Goal: Task Accomplishment & Management: Complete application form

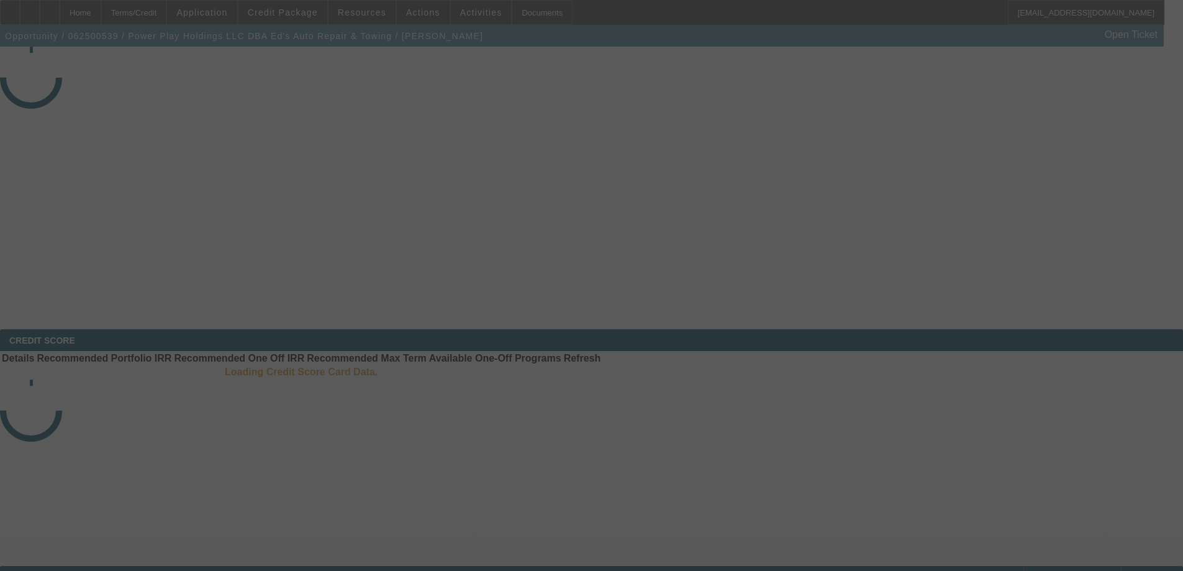
select select "3"
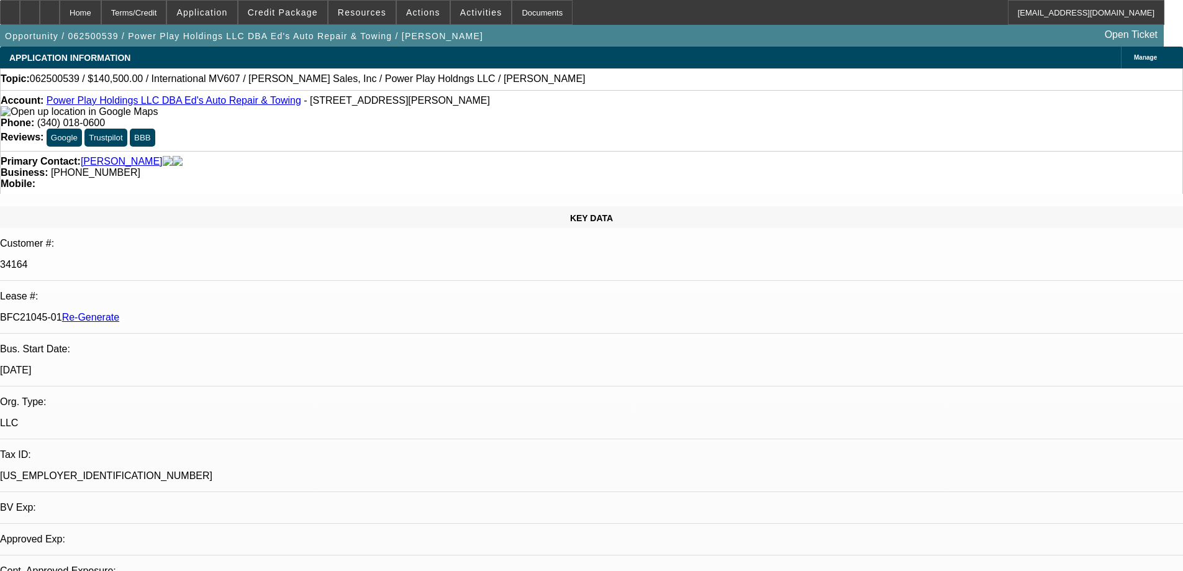
select select "0"
select select "2"
select select "0.1"
select select "1"
select select "2"
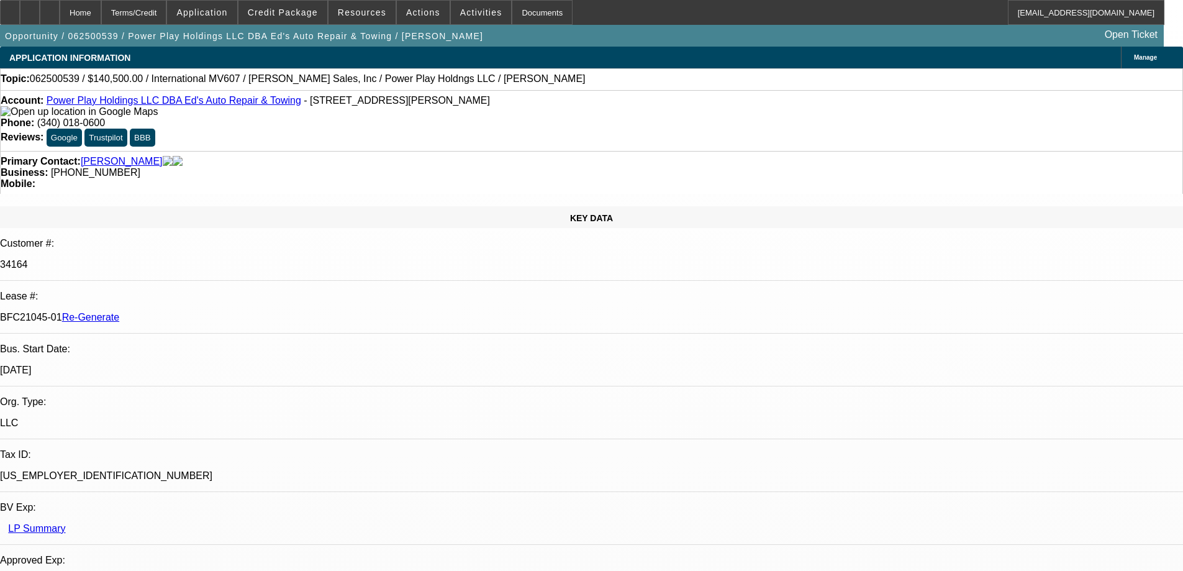
select select "4"
click at [522, 16] on div "Documents" at bounding box center [542, 12] width 61 height 25
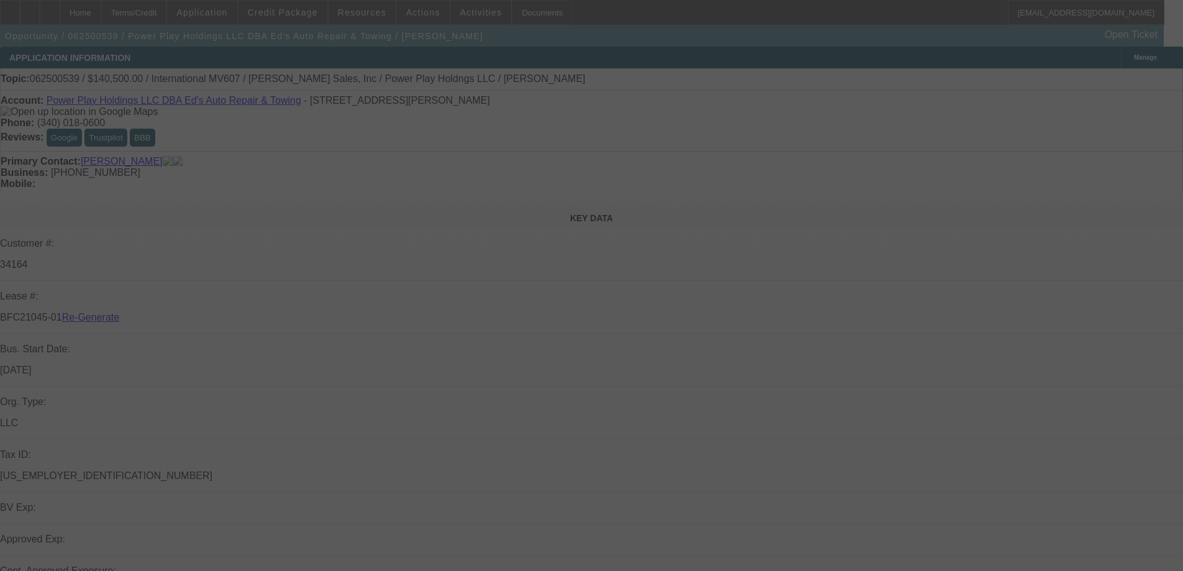
select select "3"
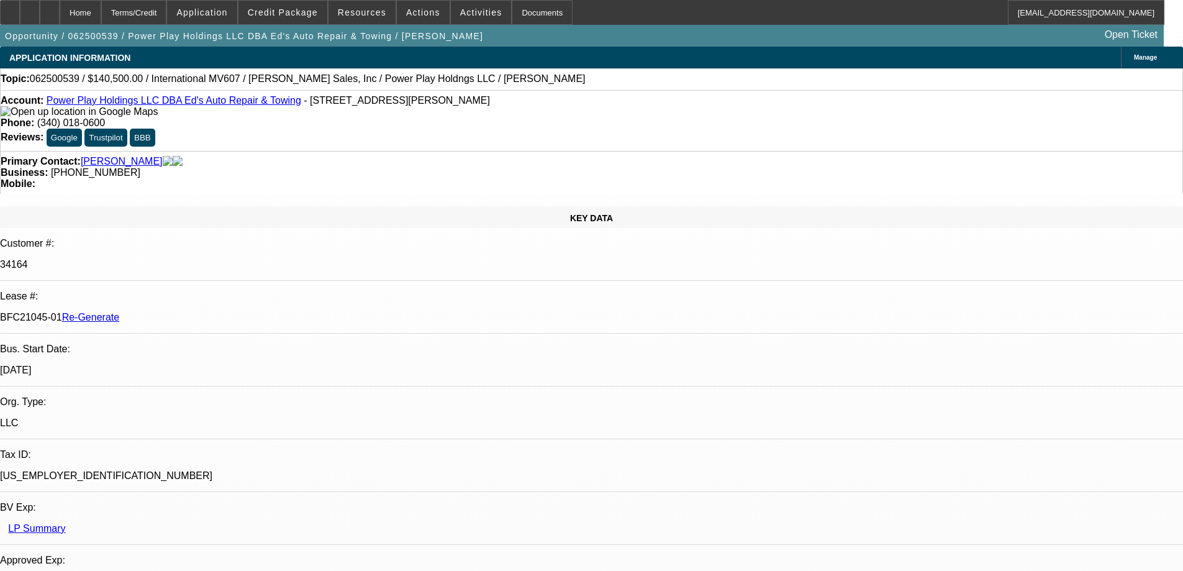
select select "0"
select select "2"
select select "0.1"
select select "4"
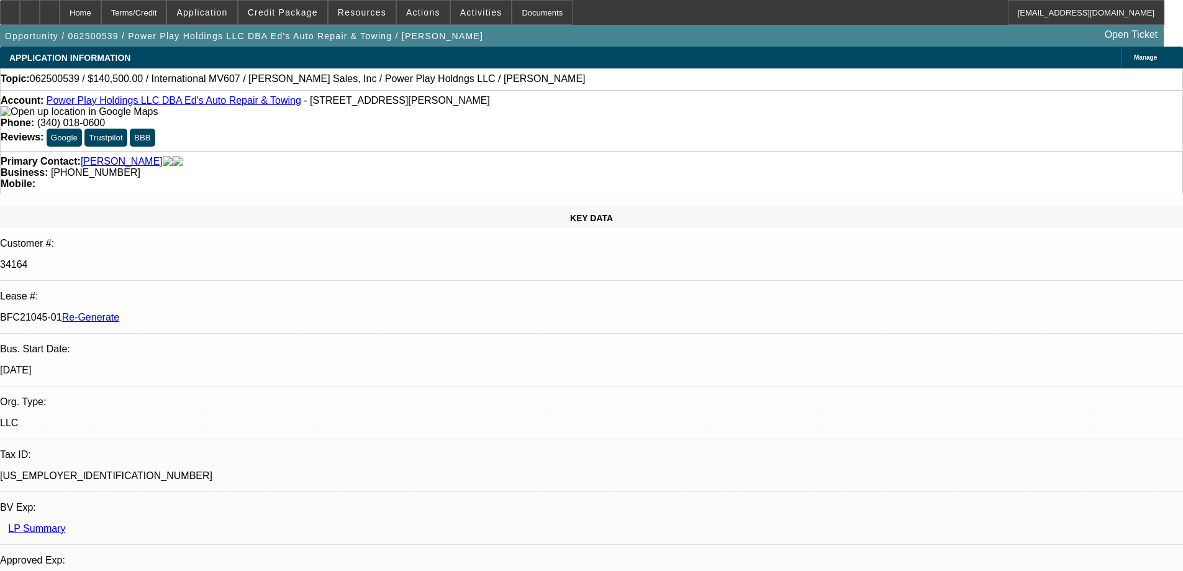
scroll to position [248, 0]
click at [517, 17] on div "Documents" at bounding box center [542, 12] width 61 height 25
click at [471, 13] on span "Activities" at bounding box center [481, 12] width 42 height 10
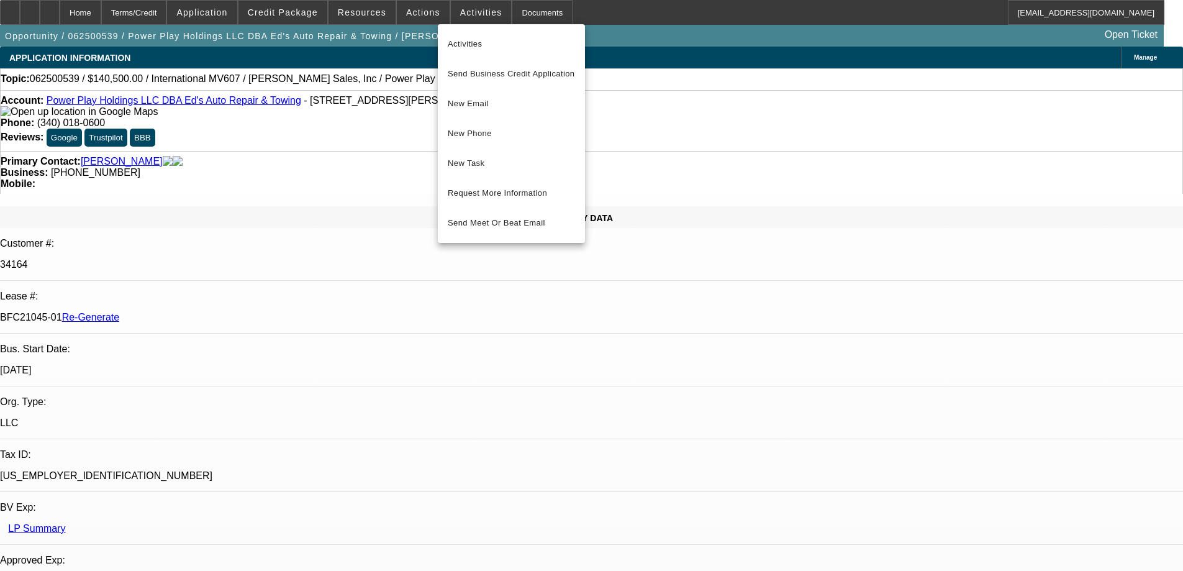
click at [629, 32] on div at bounding box center [591, 285] width 1183 height 571
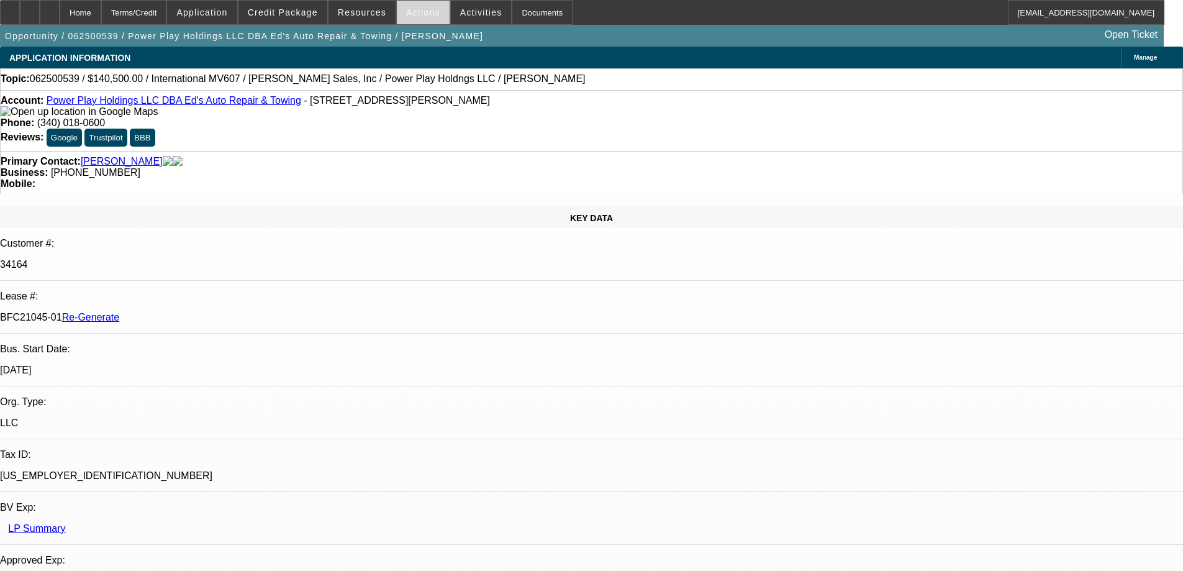
click at [426, 14] on span "Actions" at bounding box center [423, 12] width 34 height 10
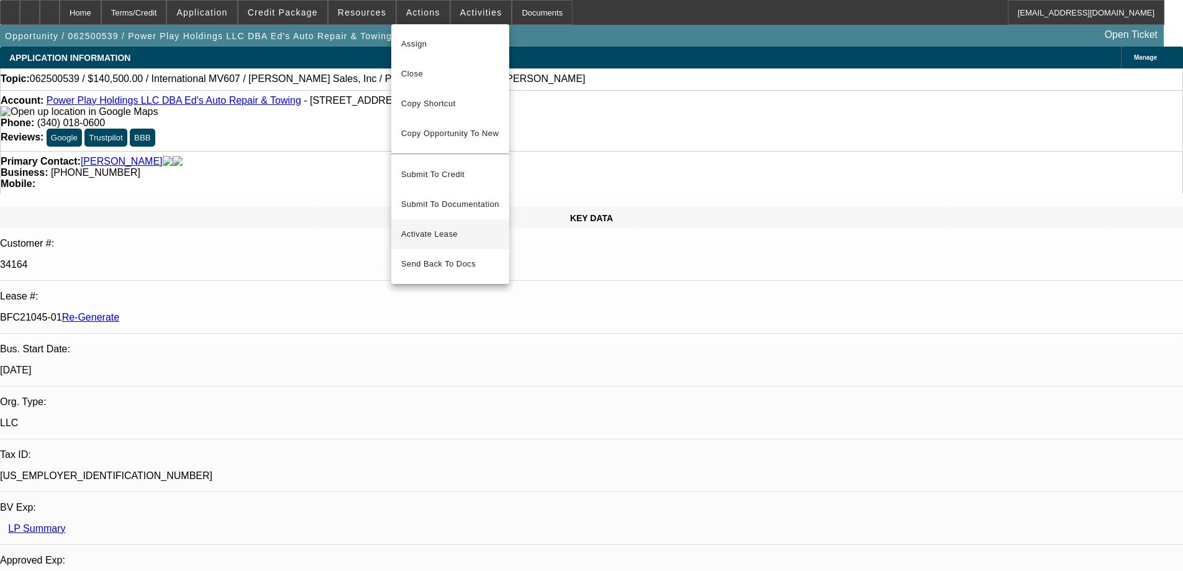
click at [427, 227] on span "Activate Lease" at bounding box center [450, 234] width 98 height 15
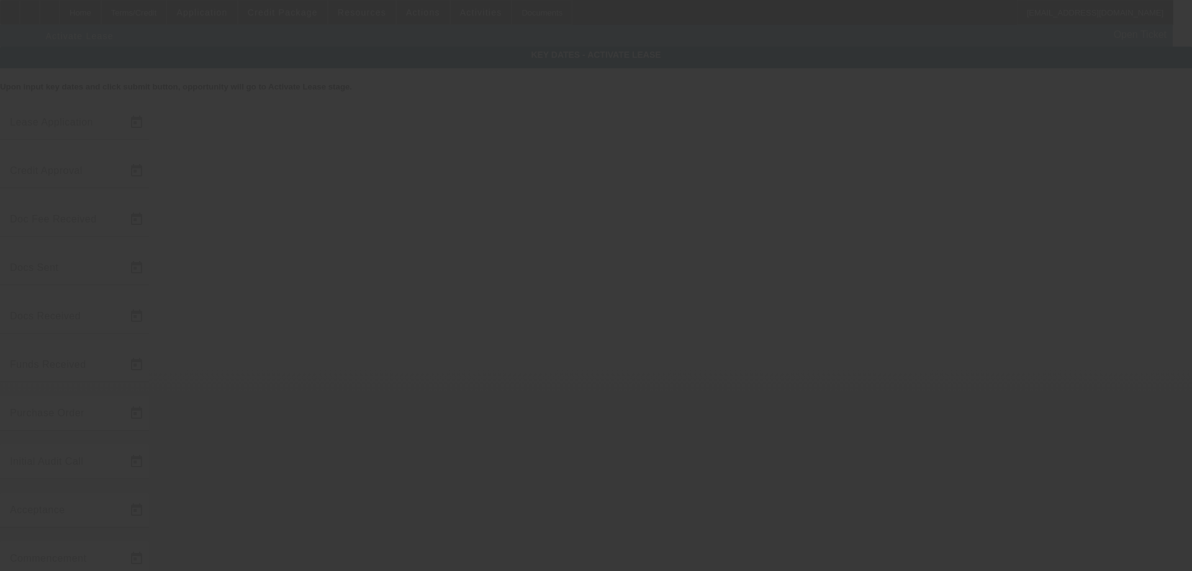
type input "[DATE]"
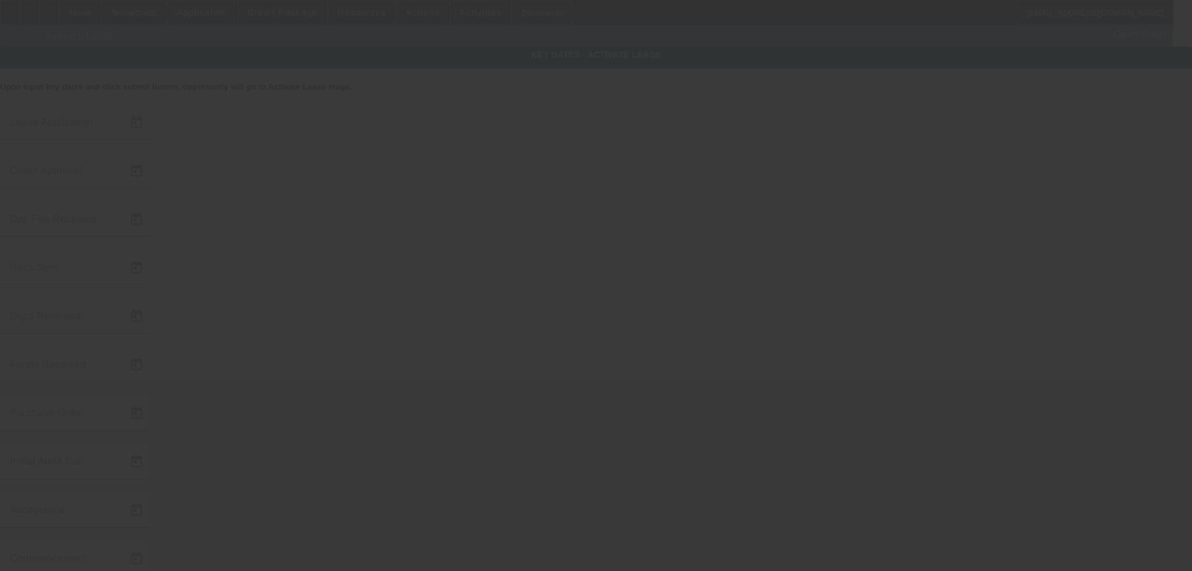
type input "[DATE]"
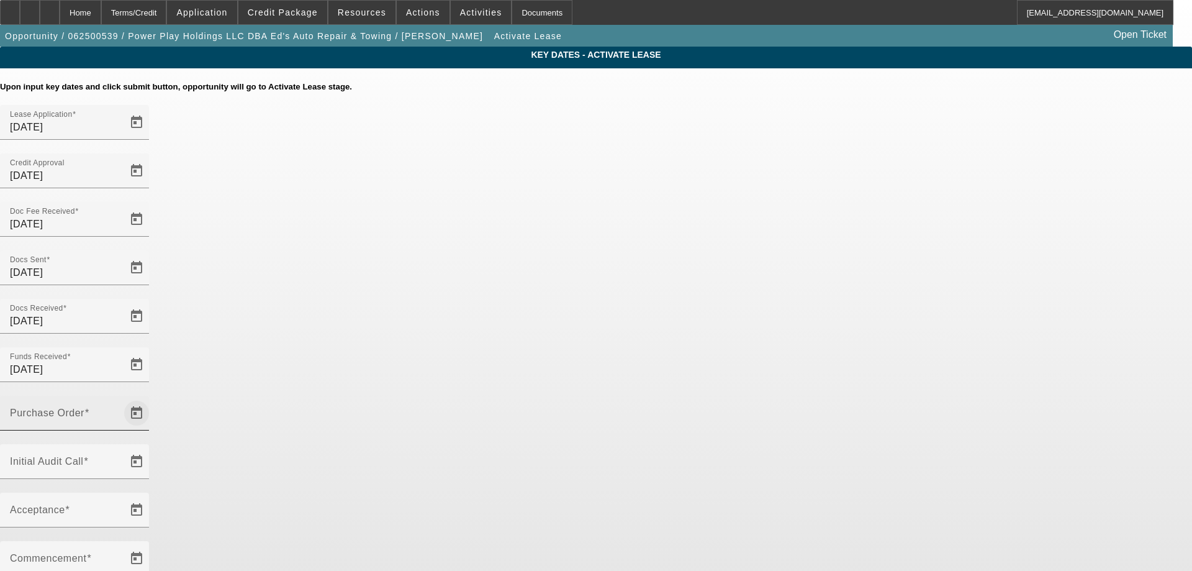
click at [152, 398] on span "Open calendar" at bounding box center [137, 413] width 30 height 30
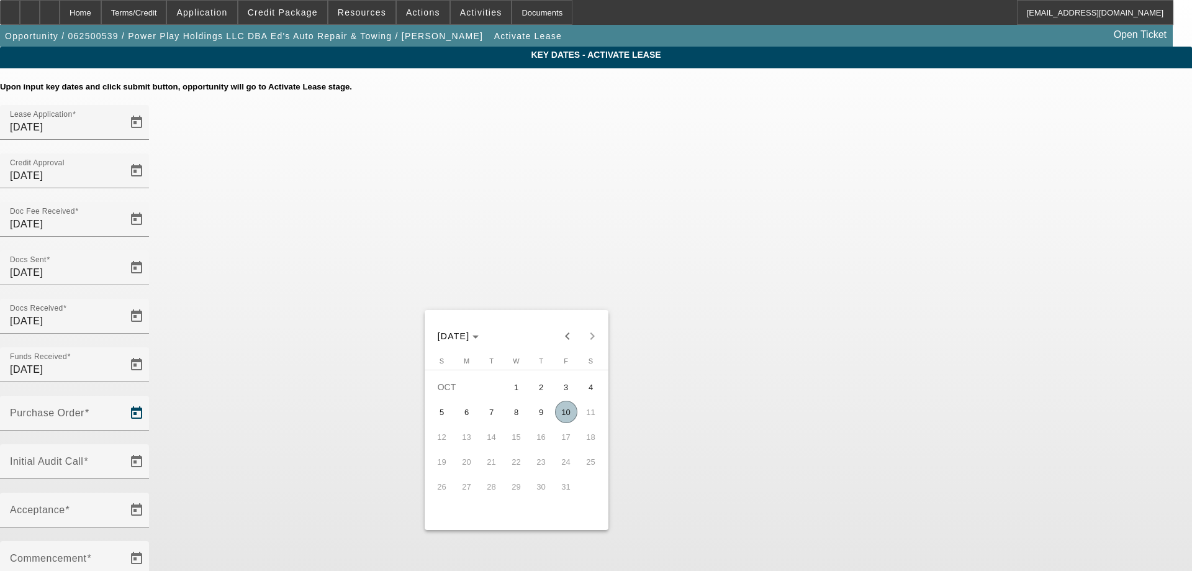
click at [573, 412] on span "10" at bounding box center [566, 412] width 22 height 22
type input "[DATE]"
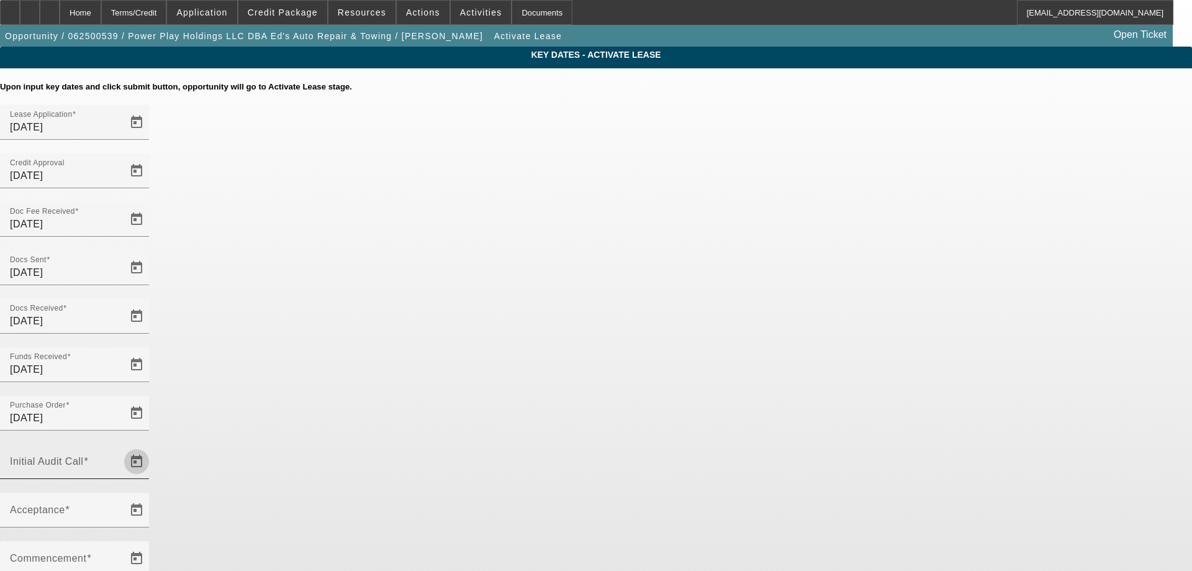
click at [152, 446] on span "Open calendar" at bounding box center [137, 461] width 30 height 30
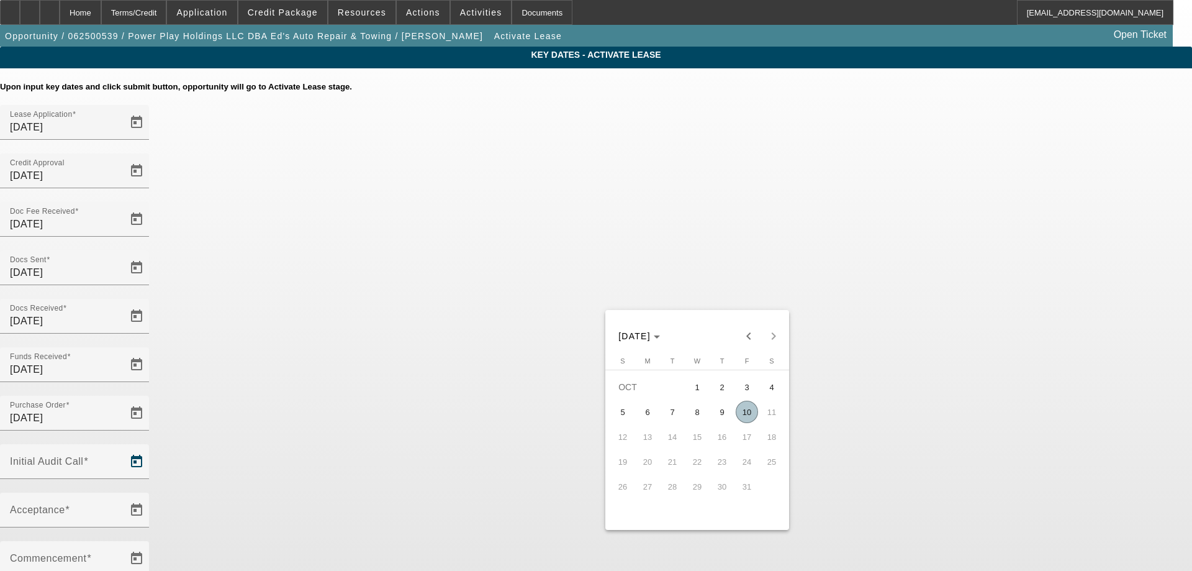
click at [752, 419] on span "10" at bounding box center [747, 412] width 22 height 22
type input "[DATE]"
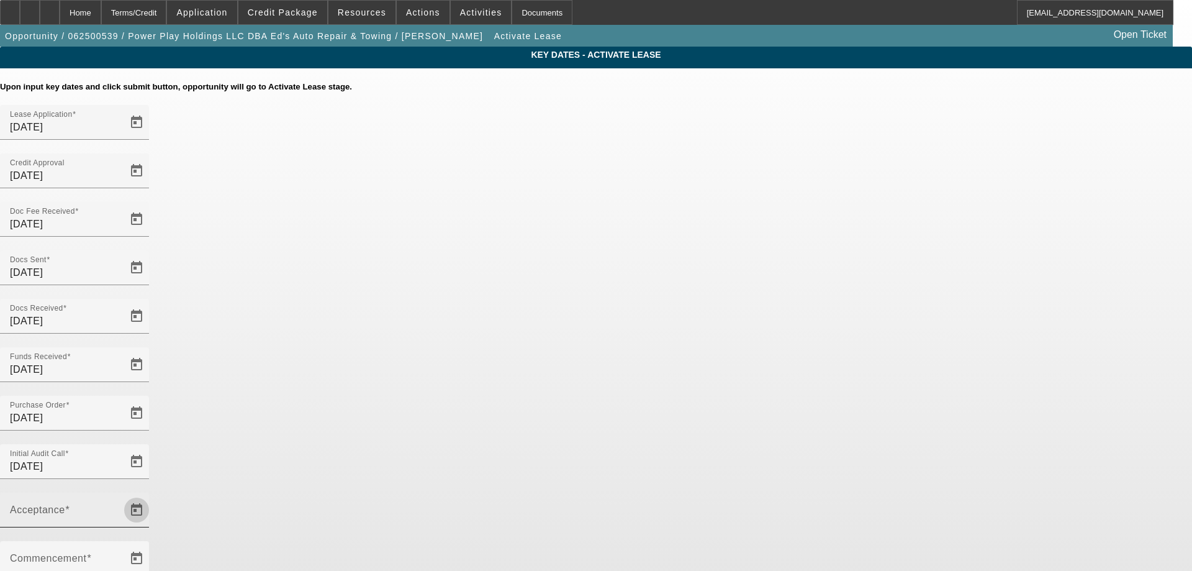
click at [152, 495] on span "Open calendar" at bounding box center [137, 510] width 30 height 30
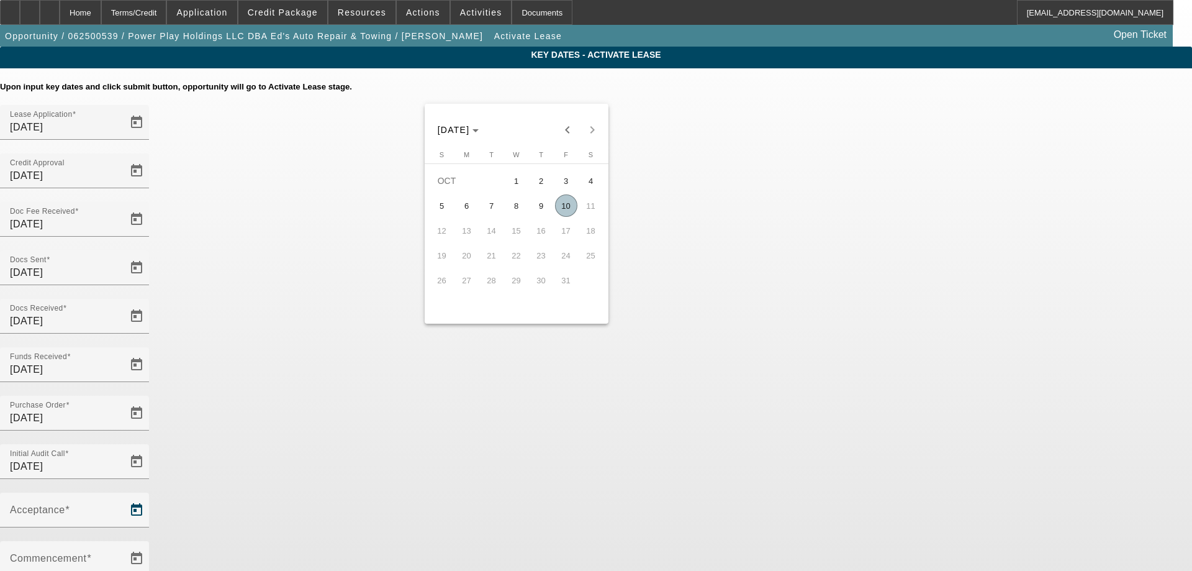
click at [564, 205] on span "10" at bounding box center [566, 205] width 22 height 22
type input "[DATE]"
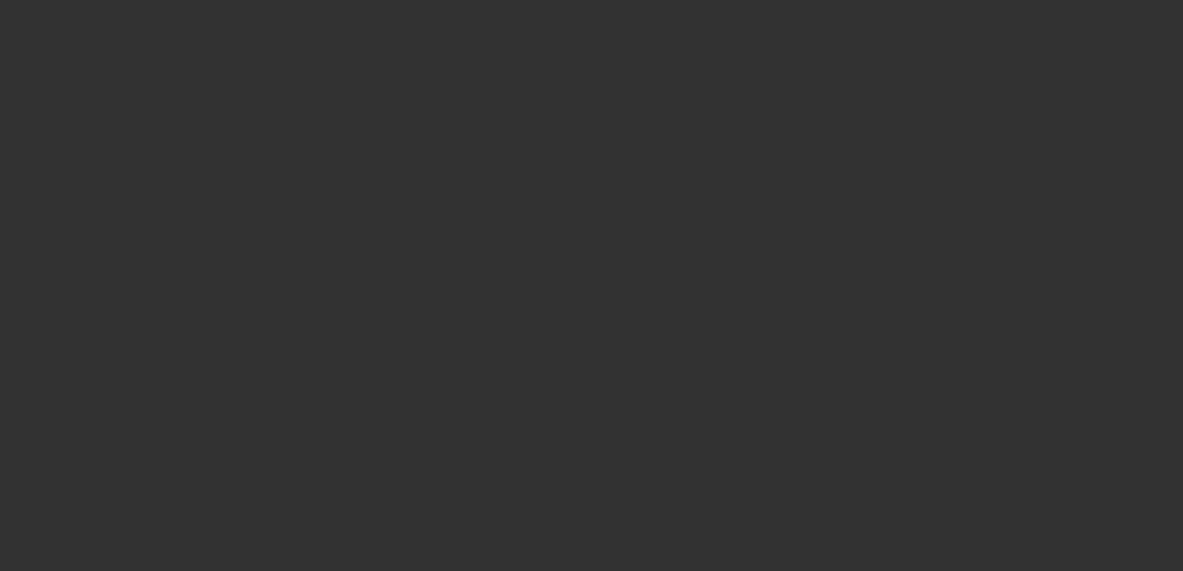
select select "4"
select select "0"
select select "2"
select select "0.1"
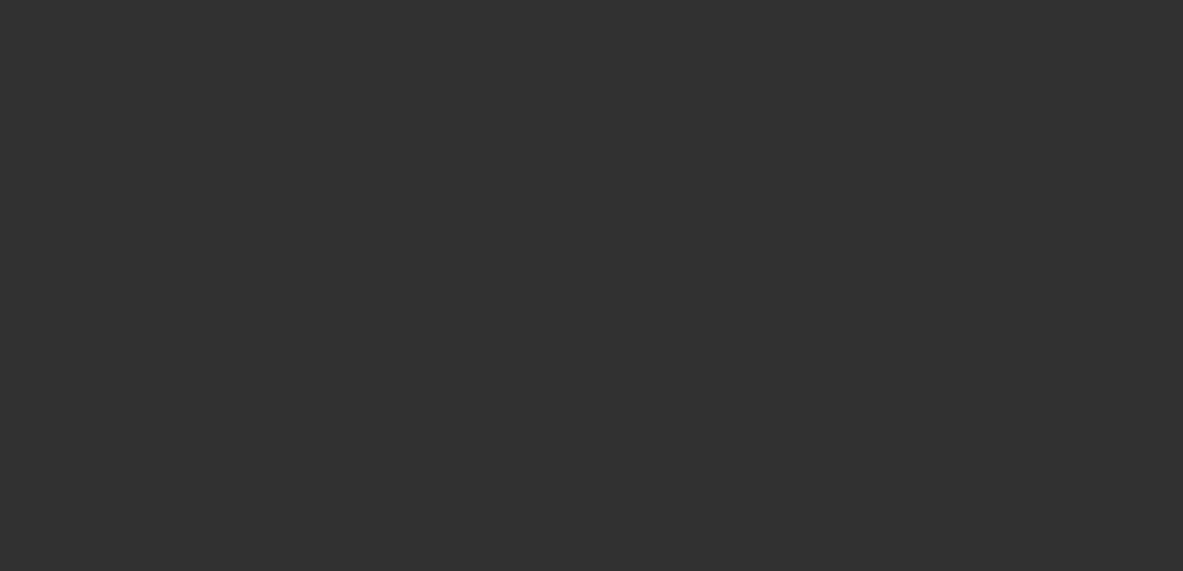
select select "4"
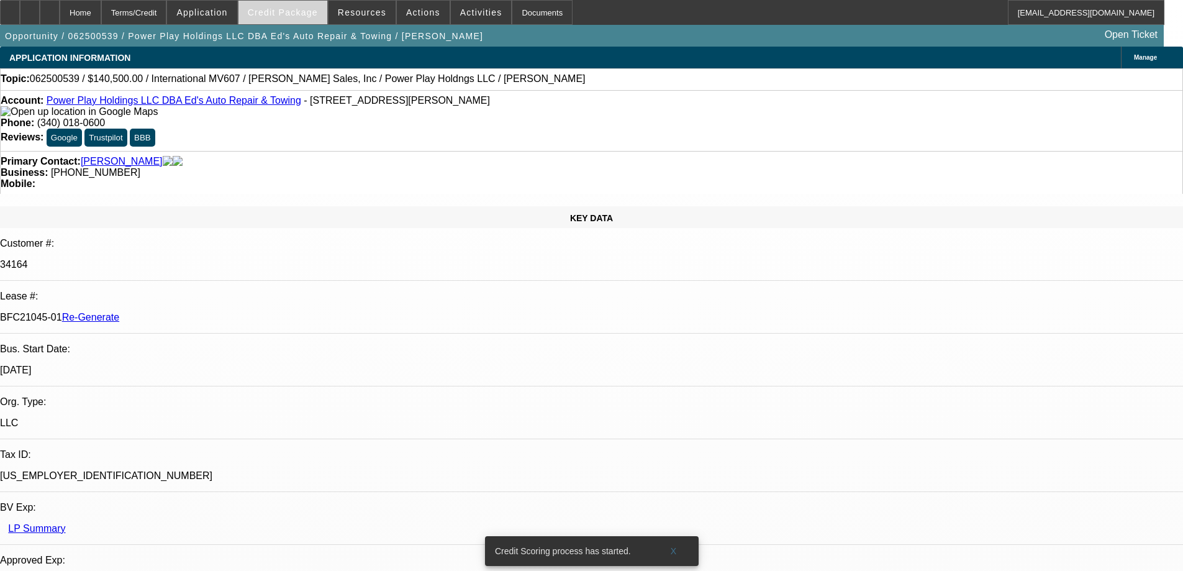
click at [289, 12] on span "Credit Package" at bounding box center [283, 12] width 70 height 10
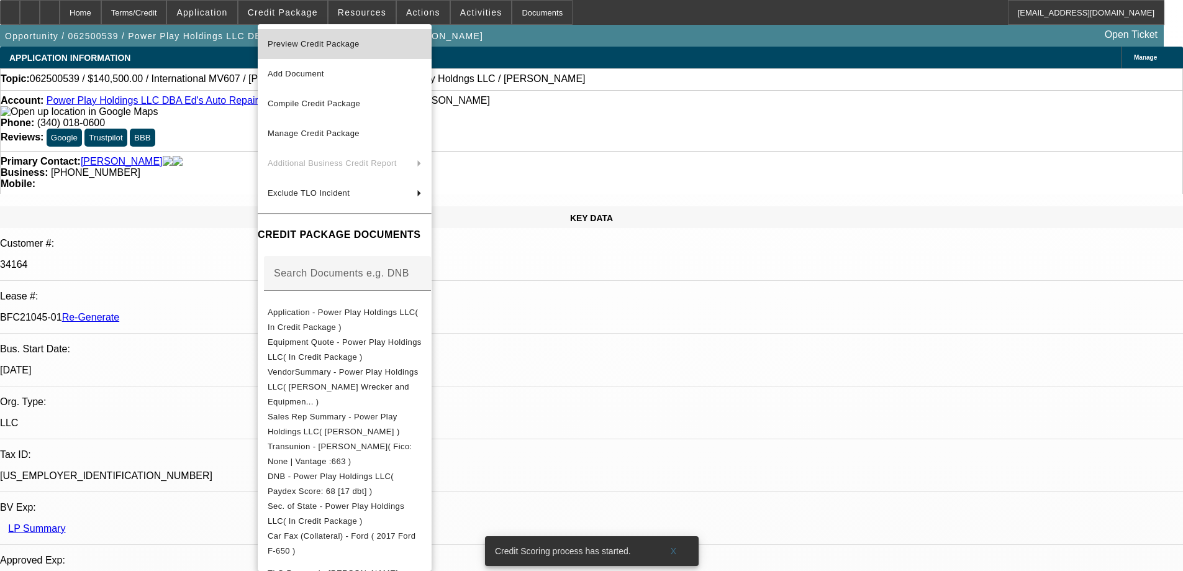
click at [296, 45] on span "Preview Credit Package" at bounding box center [314, 43] width 92 height 9
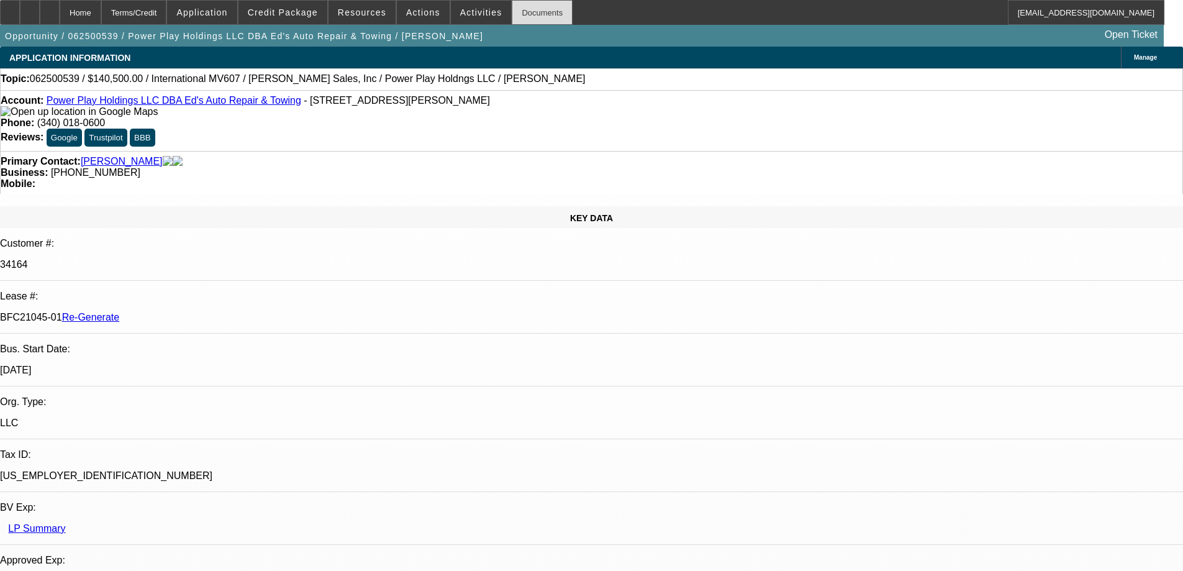
click at [513, 14] on div "Documents" at bounding box center [542, 12] width 61 height 25
click at [469, 14] on span "Activities" at bounding box center [481, 12] width 42 height 10
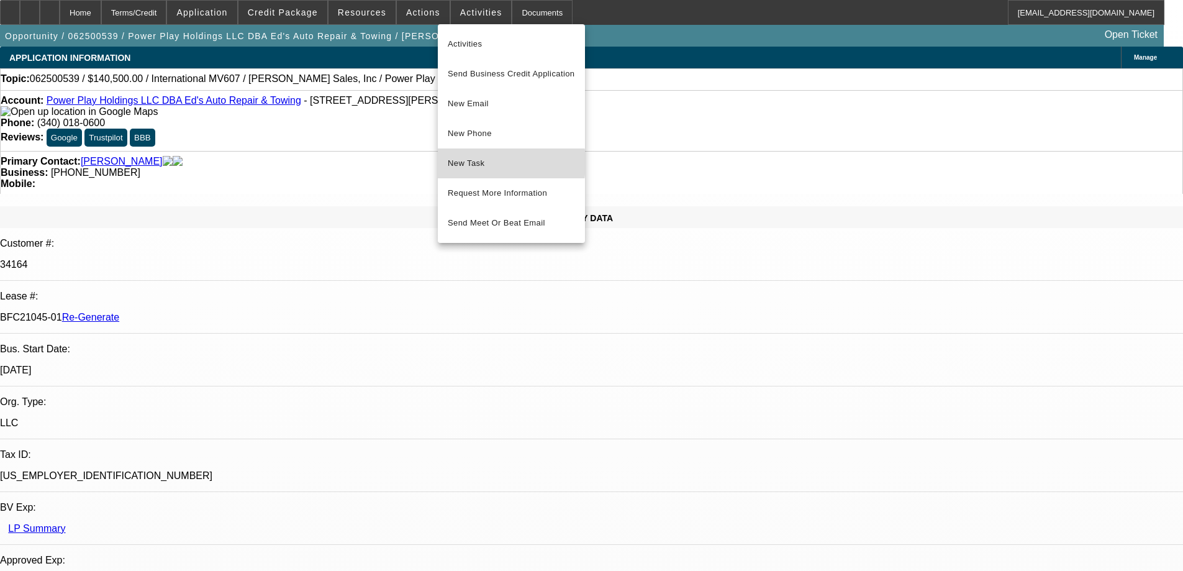
click at [469, 163] on span "New Task" at bounding box center [511, 163] width 127 height 15
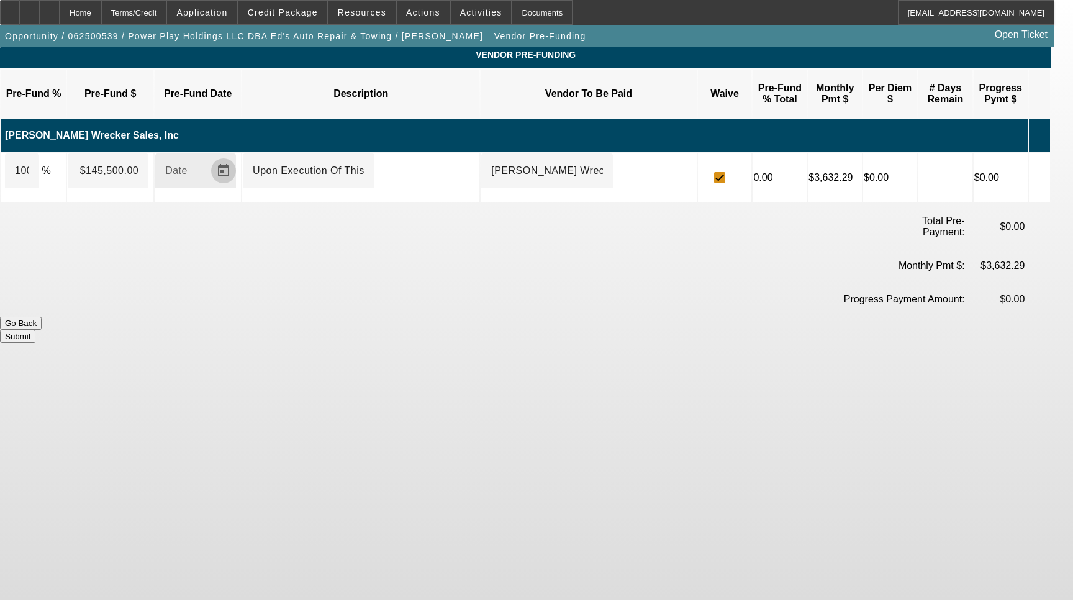
click at [238, 158] on span "Open calendar" at bounding box center [224, 171] width 30 height 30
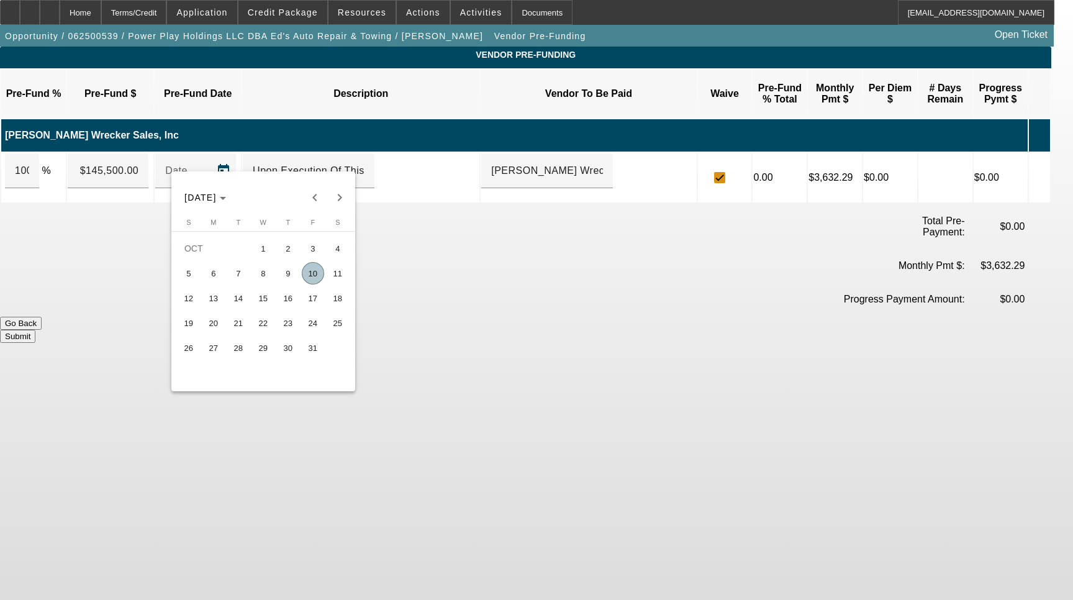
click at [311, 278] on span "10" at bounding box center [313, 273] width 22 height 22
type input "[DATE]"
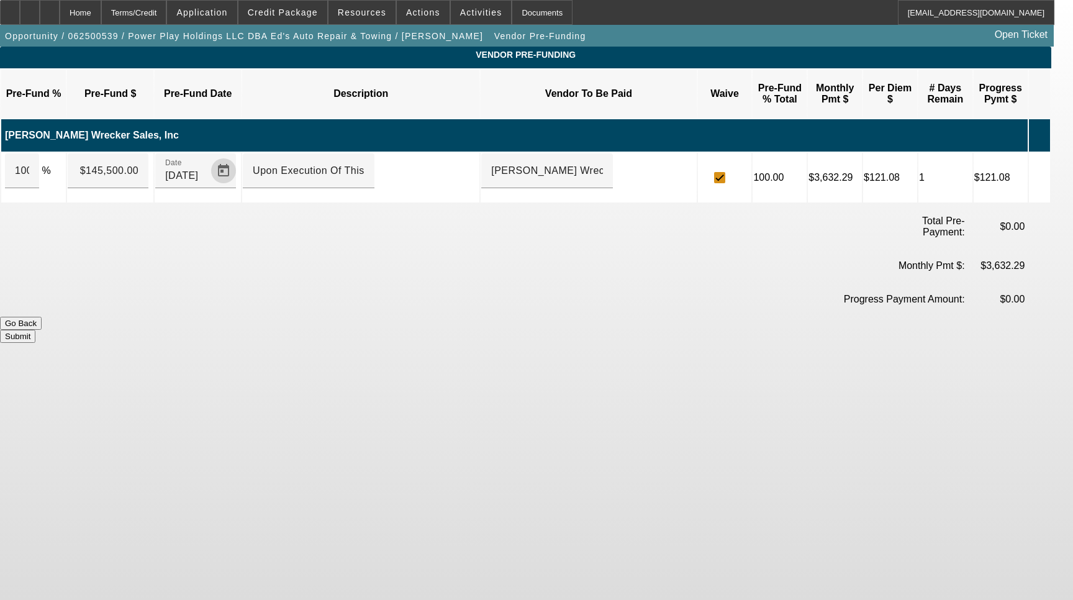
click at [35, 330] on button "Submit" at bounding box center [17, 336] width 35 height 13
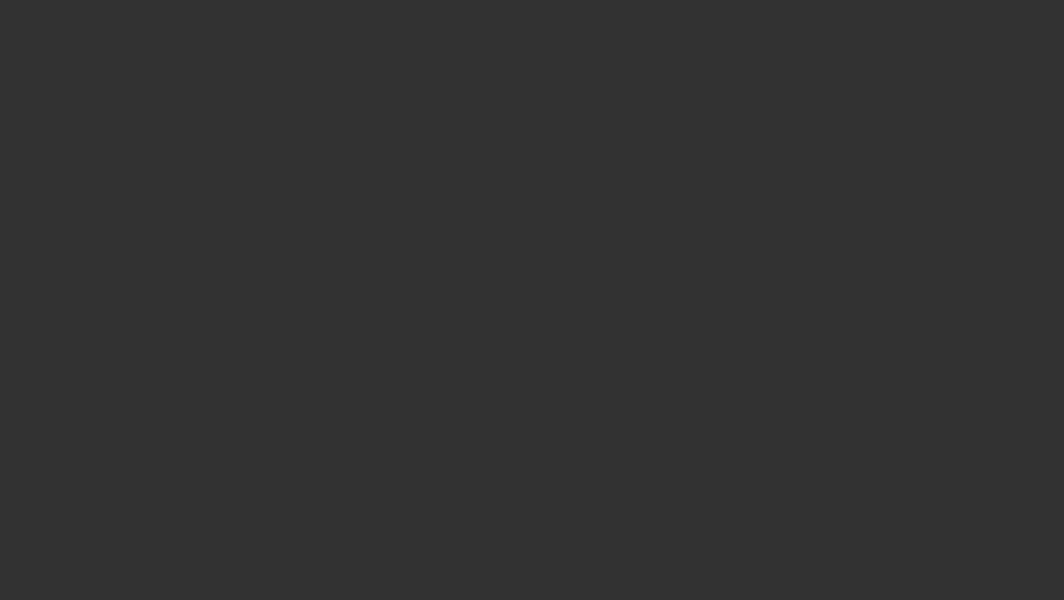
select select "4"
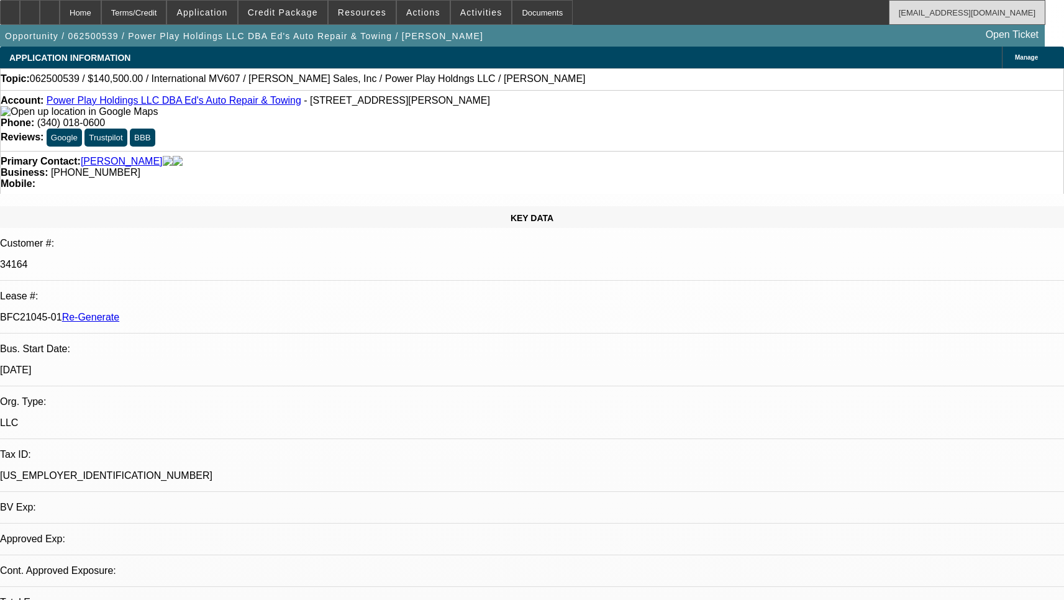
select select "0"
select select "2"
select select "0.1"
select select "4"
